Goal: Transaction & Acquisition: Obtain resource

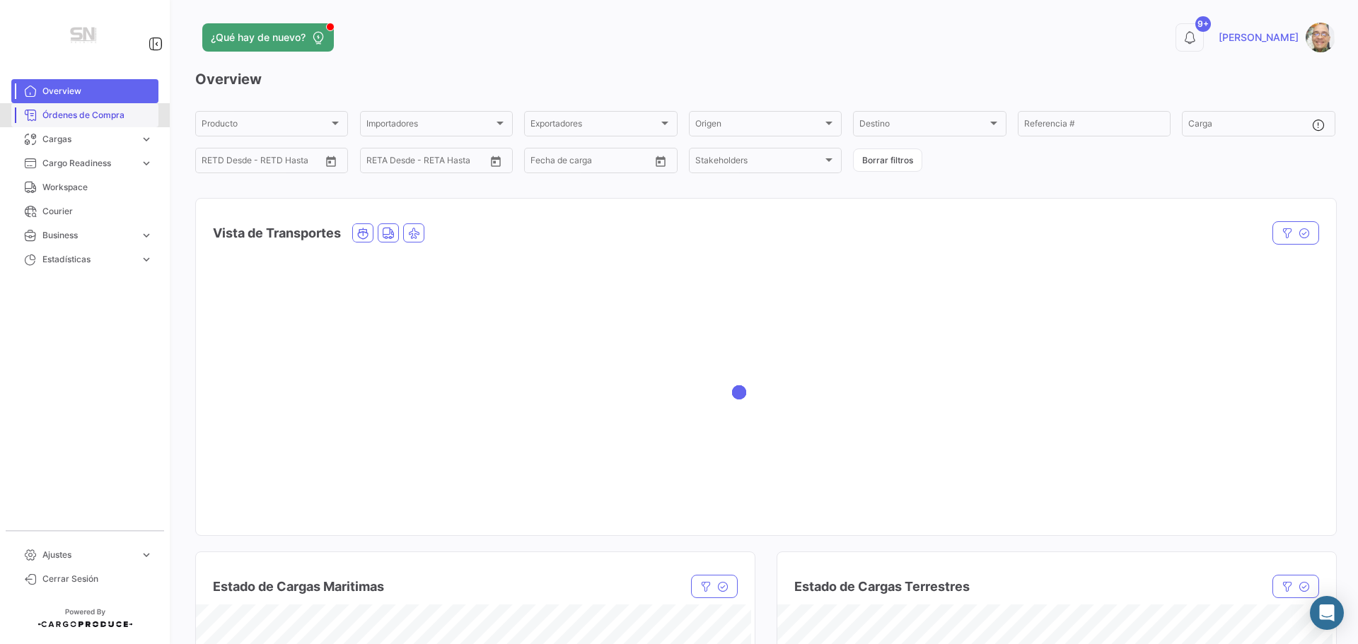
click at [79, 119] on span "Órdenes de Compra" at bounding box center [97, 115] width 110 height 13
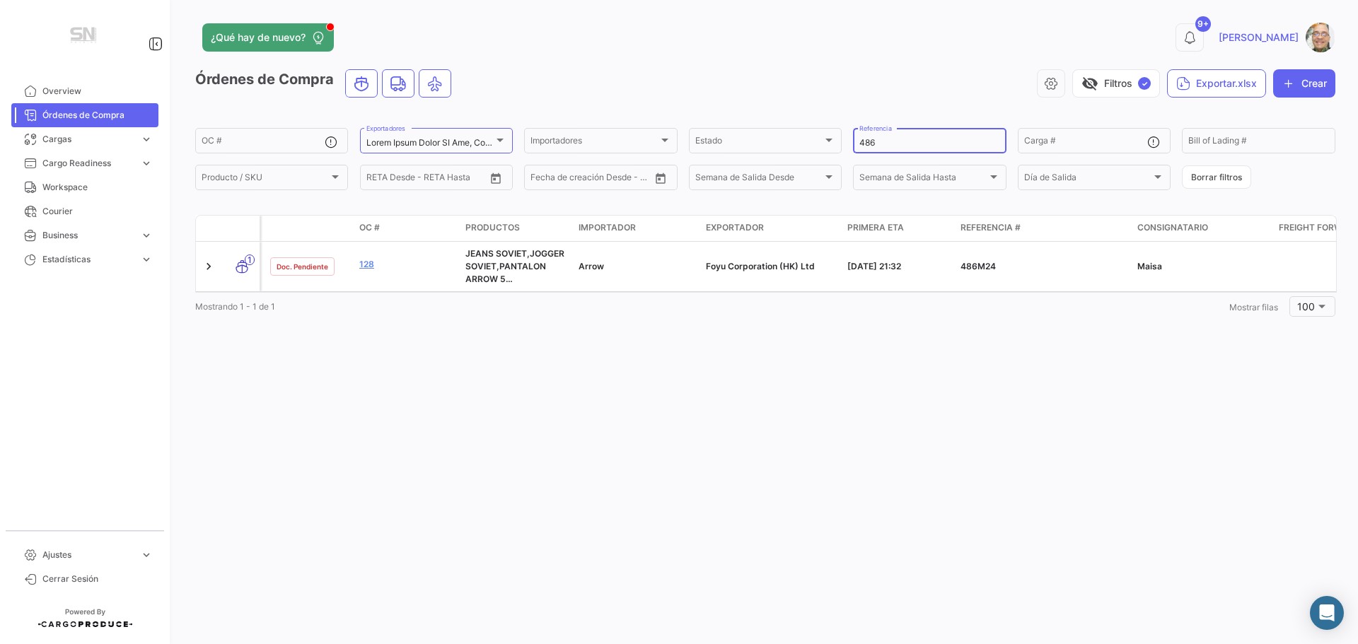
click at [877, 140] on input "486" at bounding box center [929, 143] width 140 height 10
type input "4"
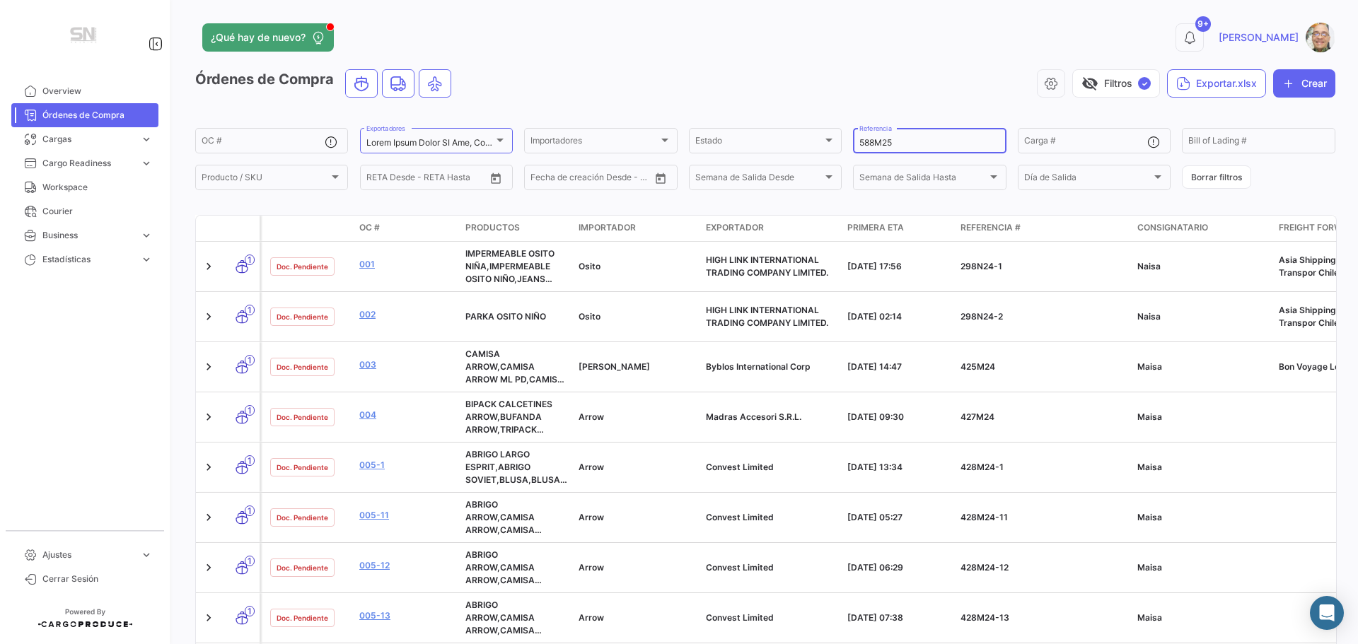
type input "588M25"
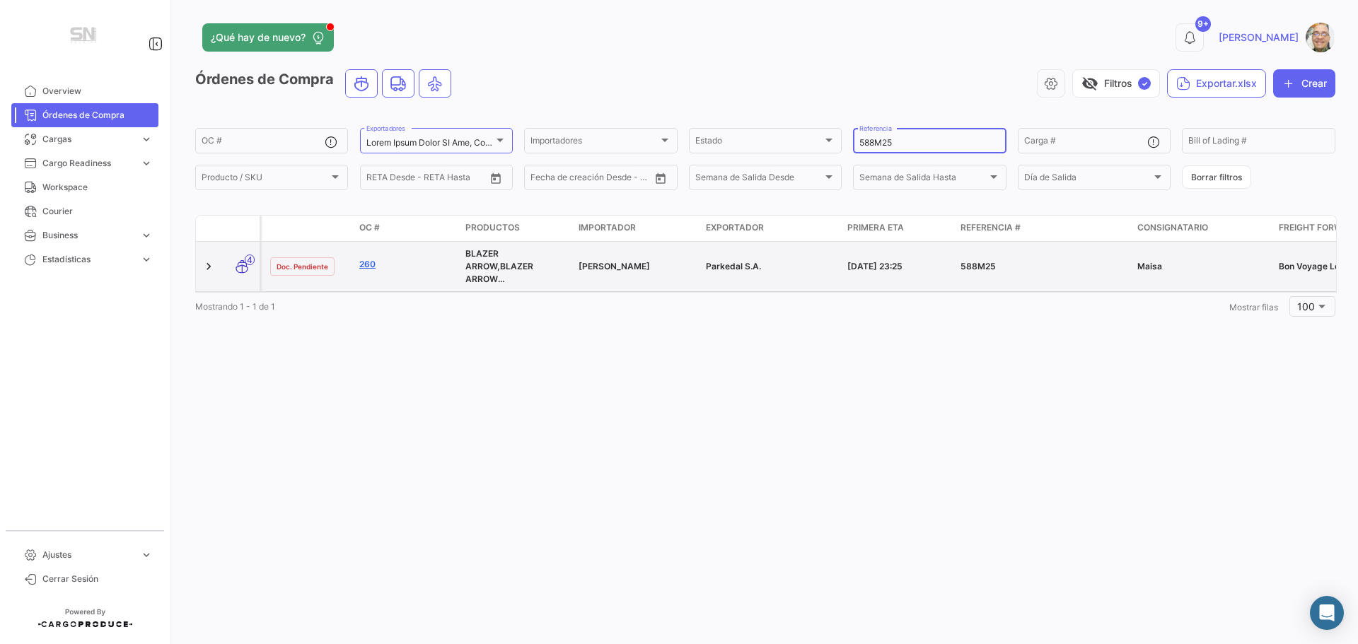
click at [376, 269] on link "260" at bounding box center [406, 264] width 95 height 13
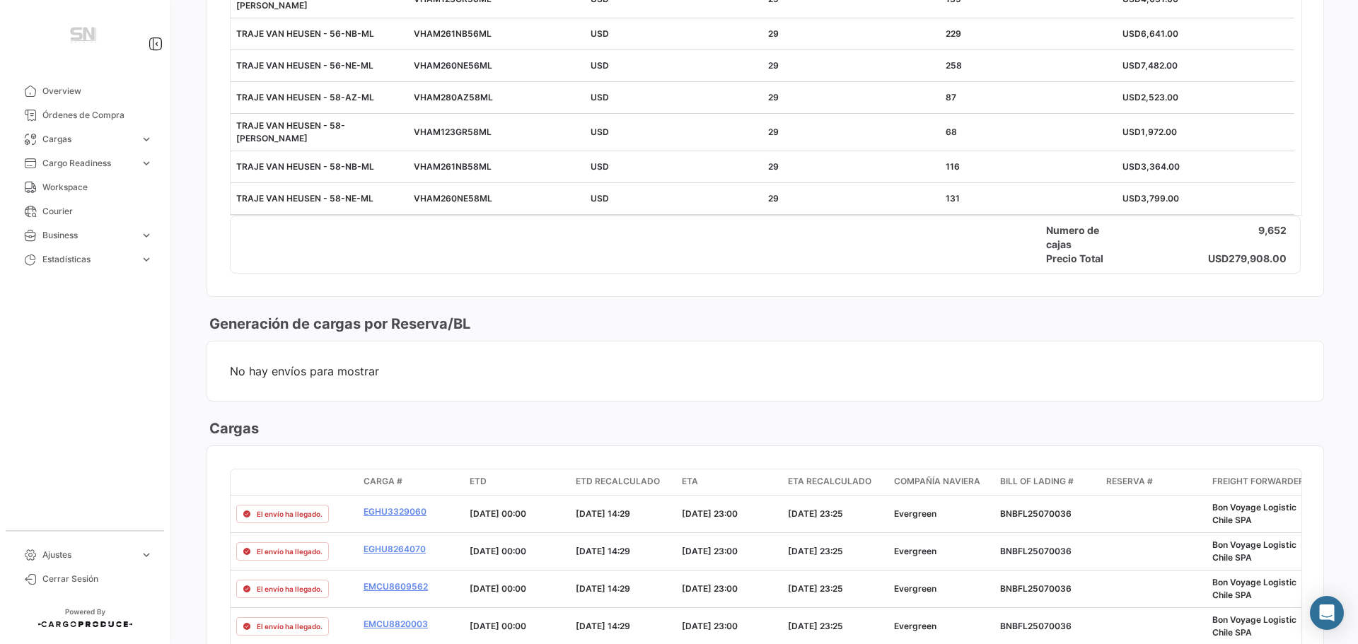
scroll to position [3395, 0]
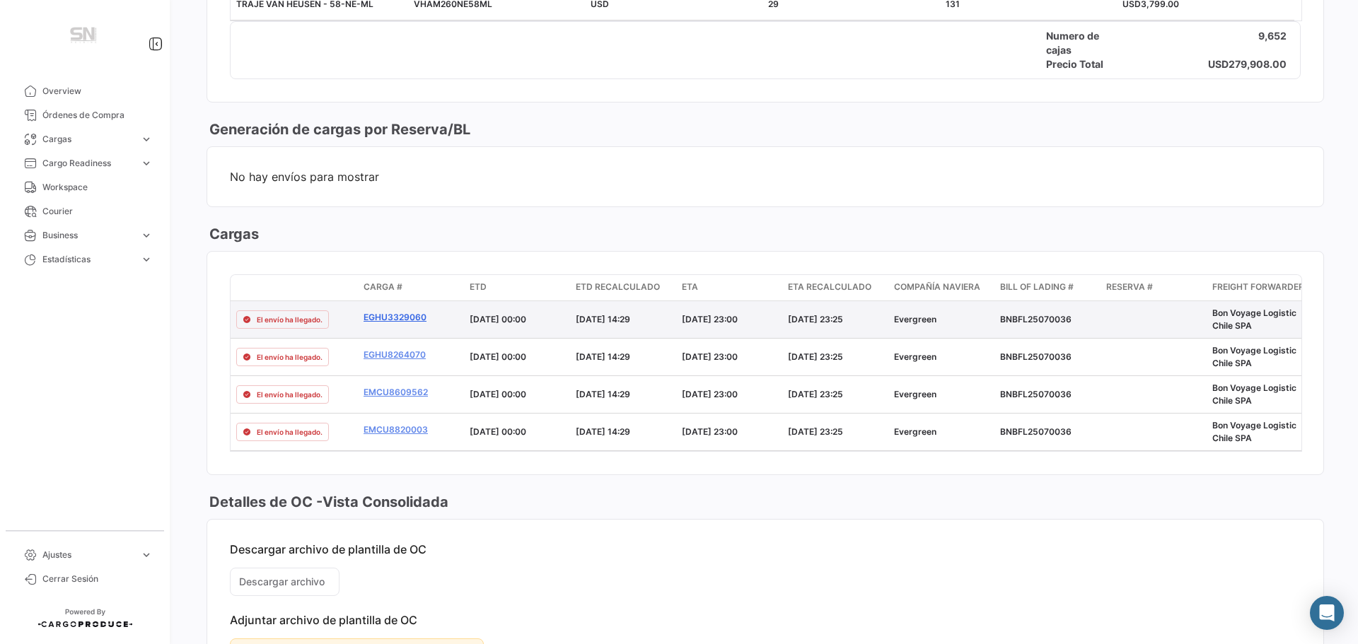
click at [395, 311] on link "EGHU3329060" at bounding box center [411, 317] width 95 height 13
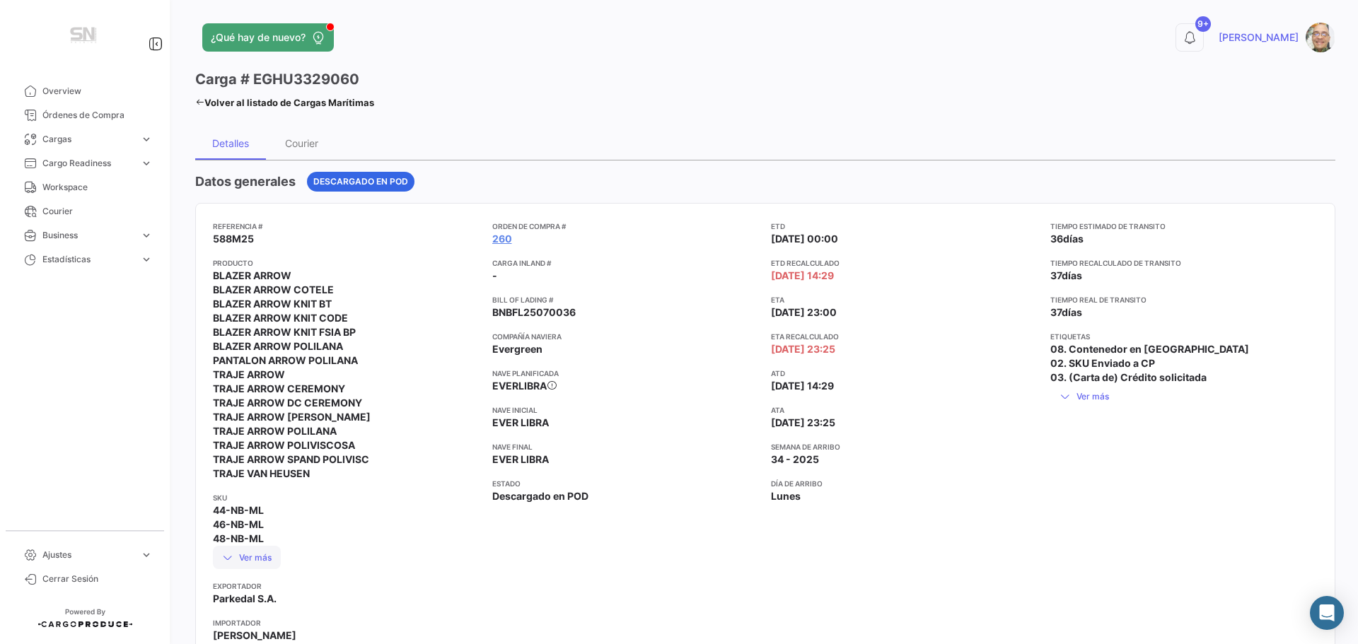
click at [229, 560] on icon at bounding box center [227, 557] width 11 height 11
click at [197, 100] on icon at bounding box center [199, 102] width 9 height 9
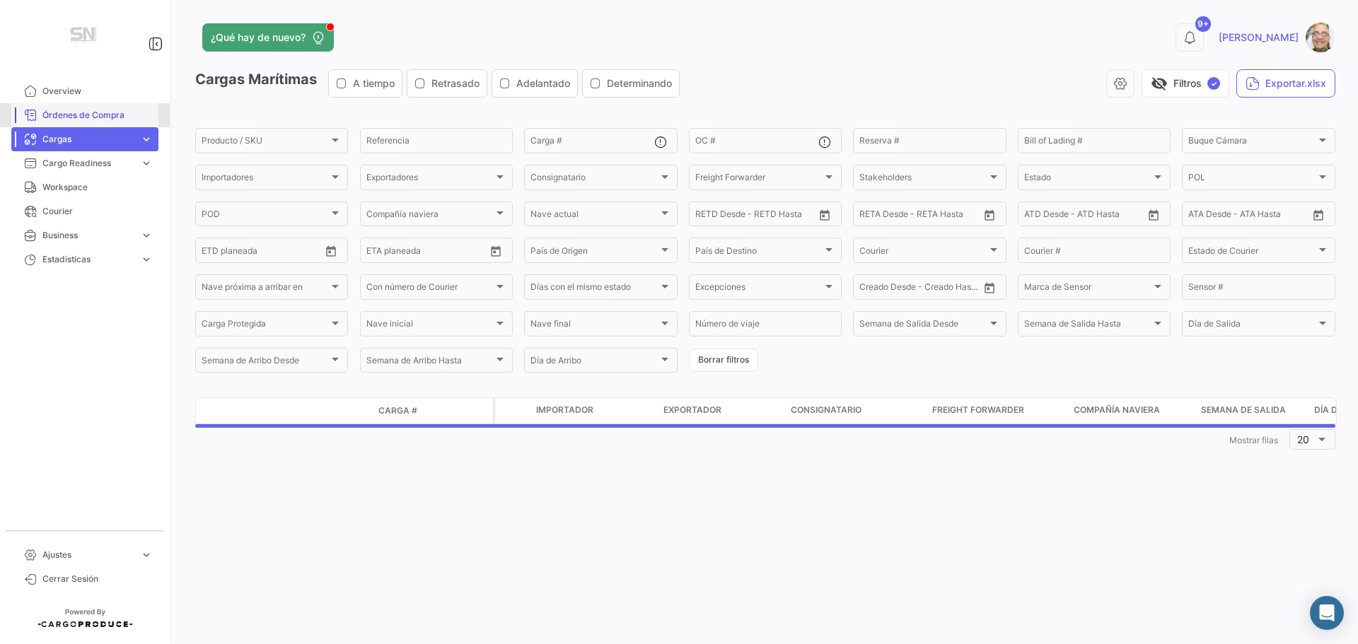
click at [84, 119] on span "Órdenes de Compra" at bounding box center [97, 115] width 110 height 13
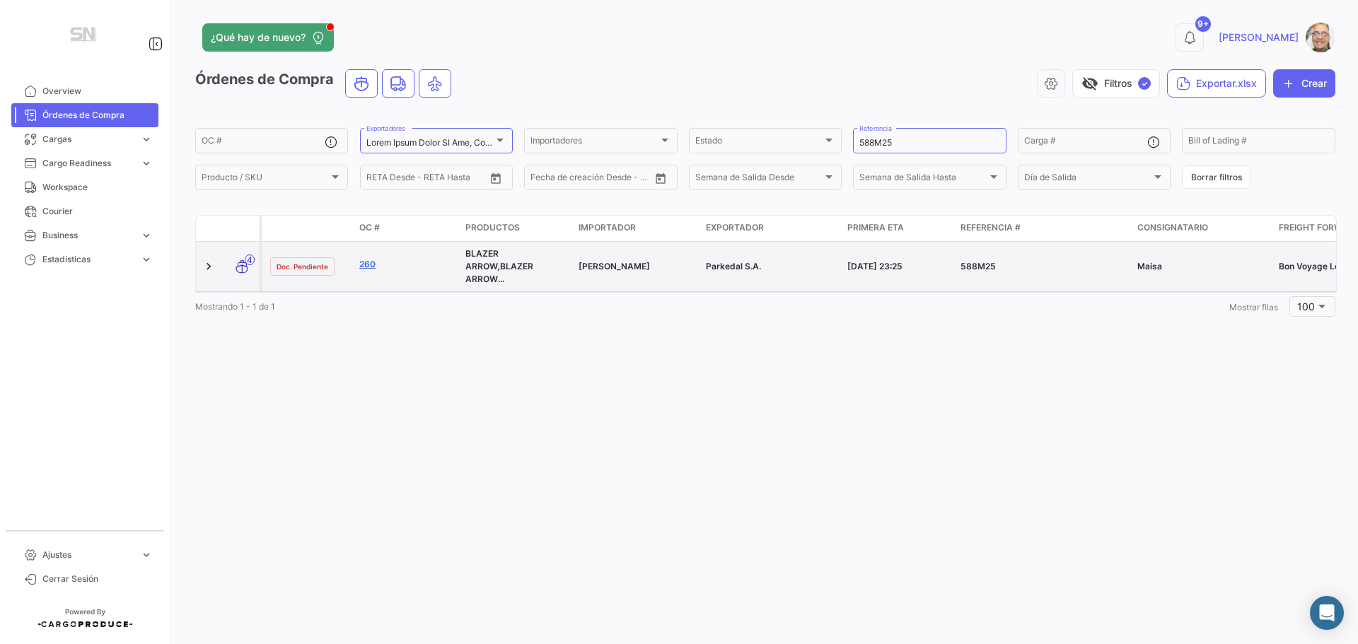
click at [373, 262] on link "260" at bounding box center [406, 264] width 95 height 13
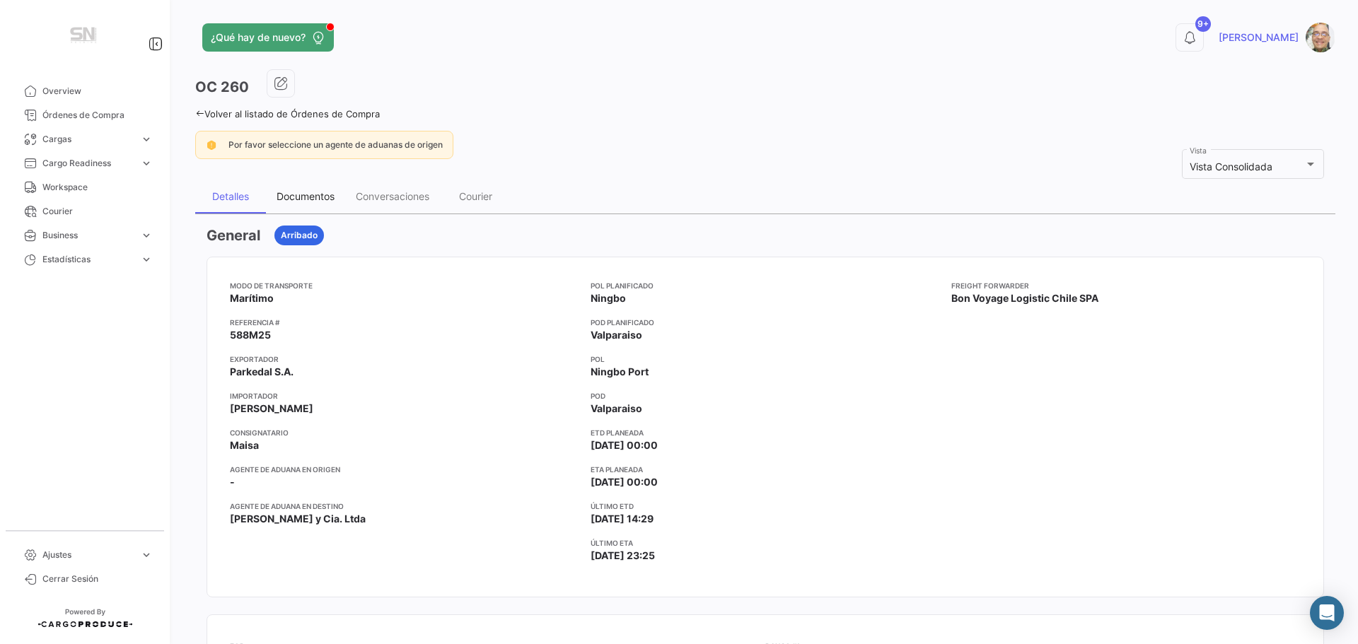
click at [303, 198] on div "Documentos" at bounding box center [306, 196] width 58 height 12
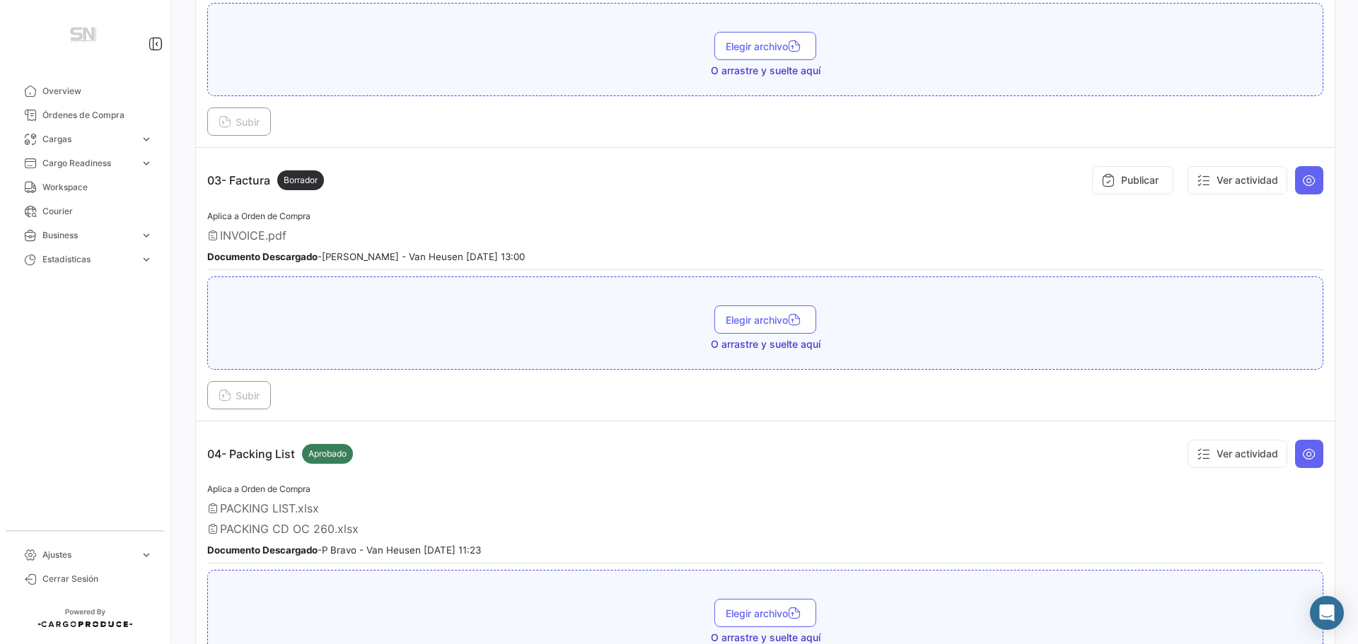
scroll to position [424, 0]
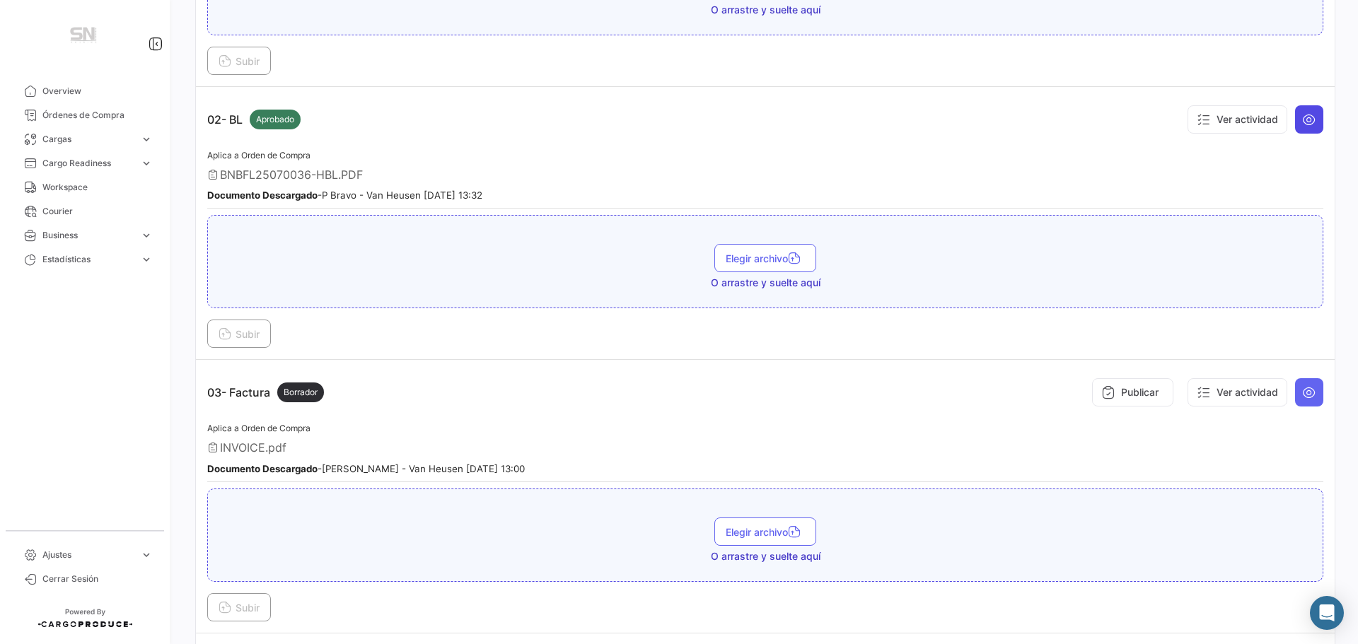
click at [1302, 120] on icon at bounding box center [1309, 119] width 14 height 14
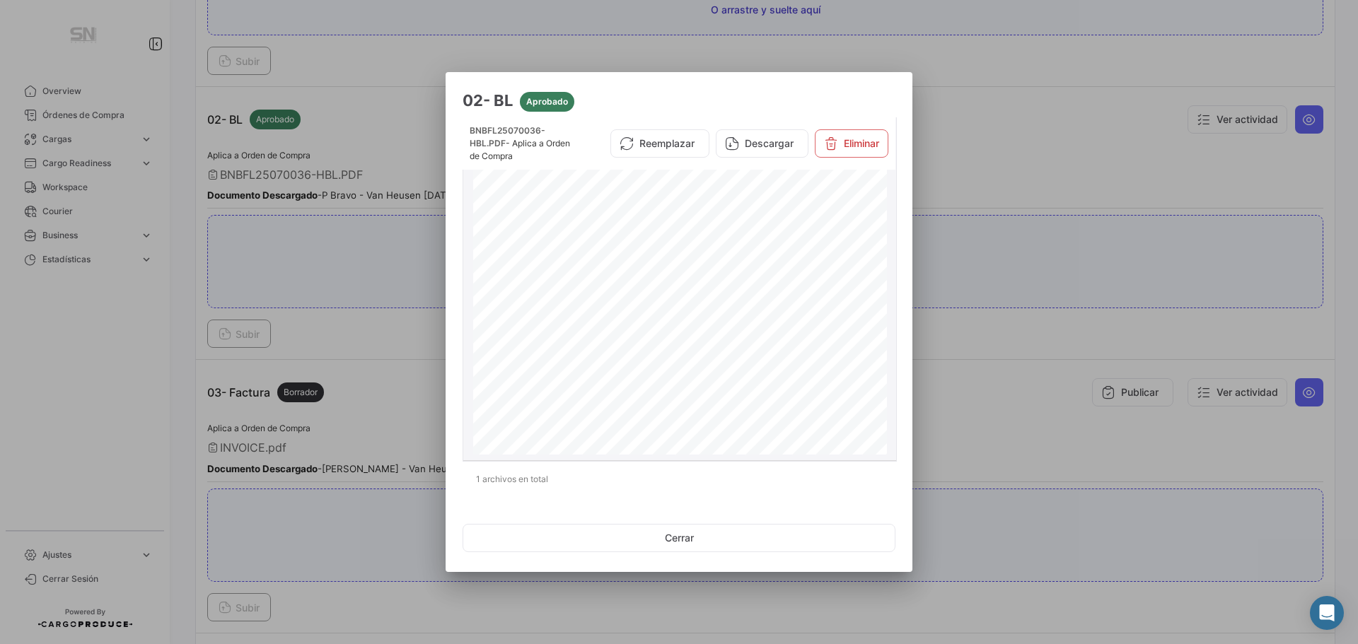
scroll to position [566, 0]
click at [760, 143] on button "Descargar" at bounding box center [762, 143] width 93 height 28
click at [690, 546] on button "Cerrar" at bounding box center [679, 538] width 433 height 28
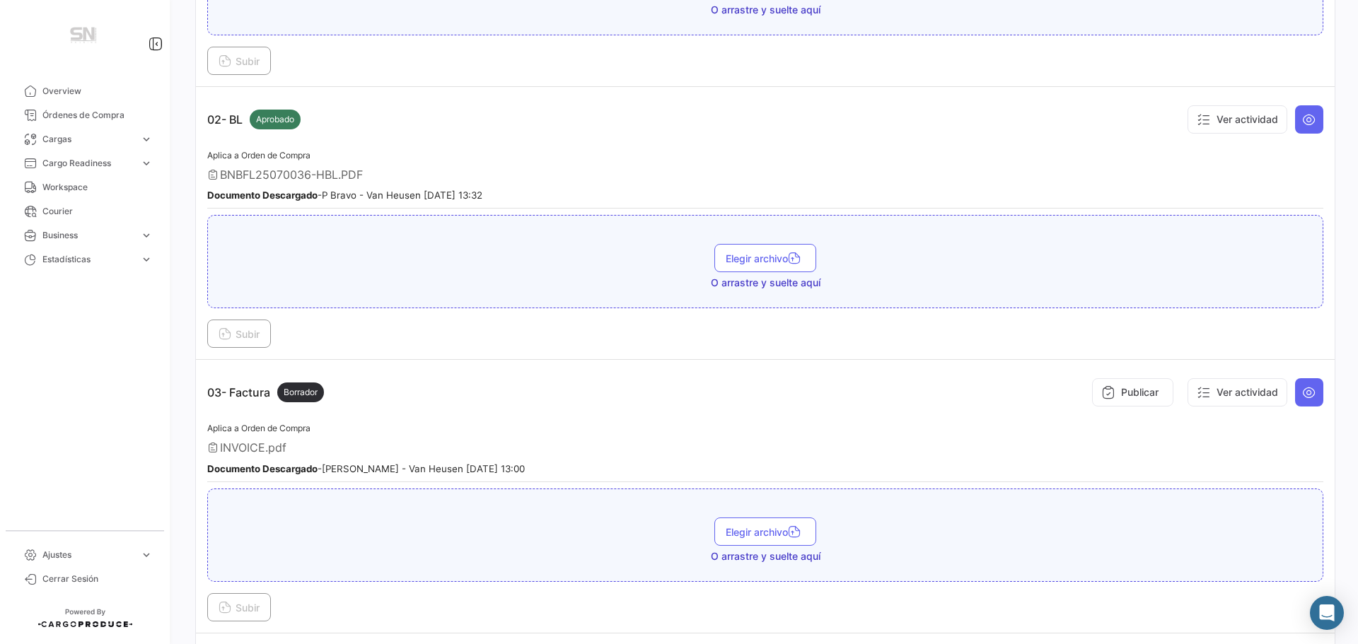
scroll to position [0, 0]
